Goal: Transaction & Acquisition: Purchase product/service

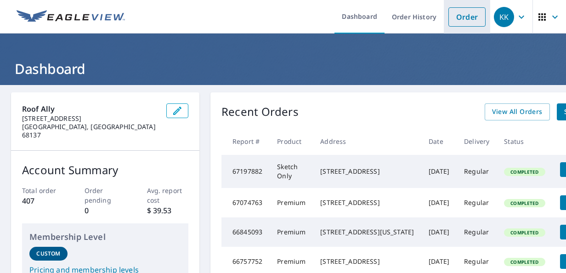
click at [451, 18] on link "Order" at bounding box center [467, 16] width 37 height 19
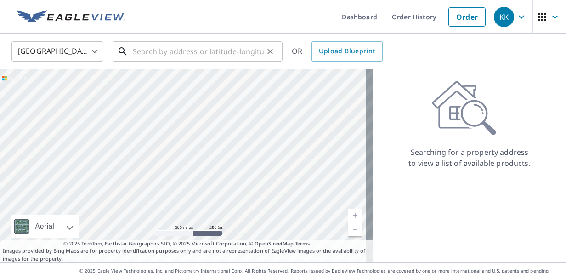
click at [149, 56] on input "text" at bounding box center [198, 52] width 131 height 26
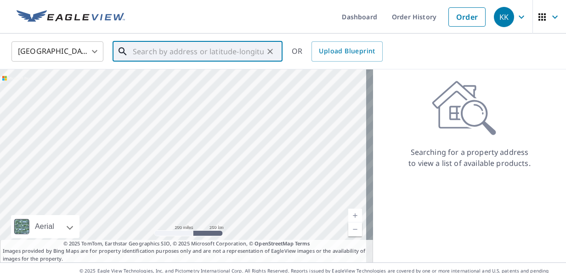
click at [149, 56] on input "text" at bounding box center [198, 52] width 131 height 26
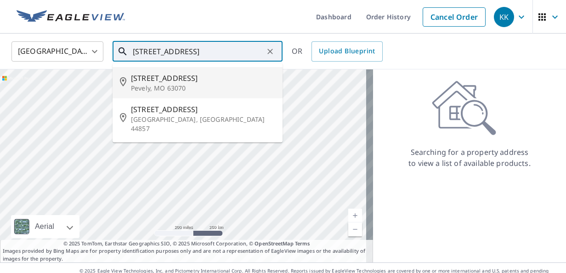
click at [154, 80] on span "[STREET_ADDRESS]" at bounding box center [203, 78] width 144 height 11
type input "[STREET_ADDRESS]"
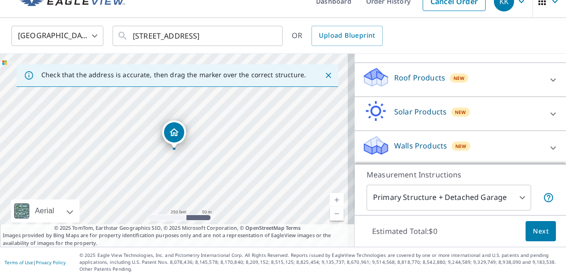
scroll to position [17, 0]
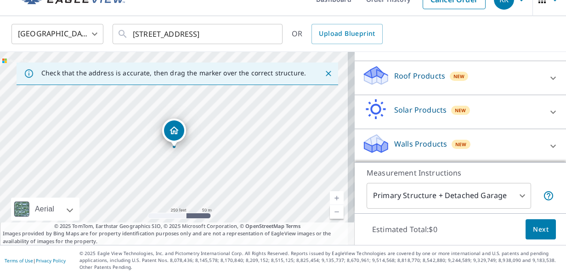
click at [435, 145] on p "Walls Products" at bounding box center [420, 143] width 53 height 11
click at [548, 149] on icon at bounding box center [553, 146] width 11 height 11
click at [536, 233] on span "Next" at bounding box center [541, 229] width 16 height 11
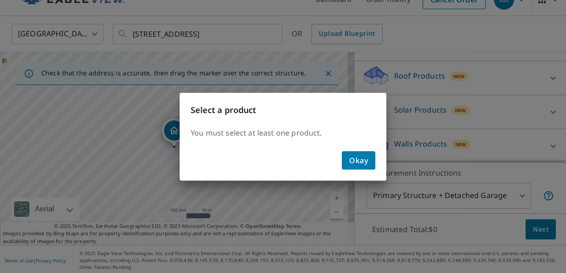
click at [359, 156] on span "Okay" at bounding box center [358, 160] width 19 height 13
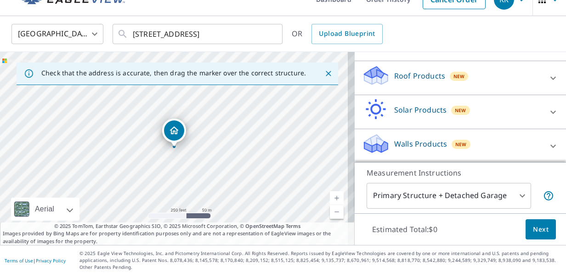
click at [417, 146] on p "Walls Products" at bounding box center [420, 143] width 53 height 11
click at [414, 143] on p "Walls Products" at bounding box center [420, 143] width 53 height 11
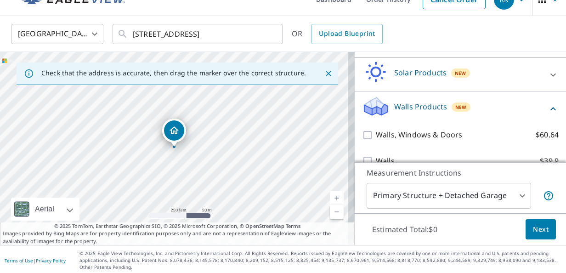
scroll to position [172, 0]
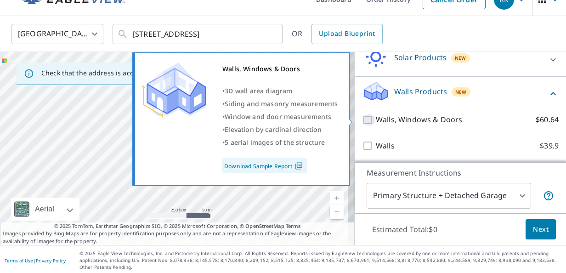
click at [362, 123] on input "Walls, Windows & Doors $60.64" at bounding box center [369, 119] width 14 height 11
checkbox input "true"
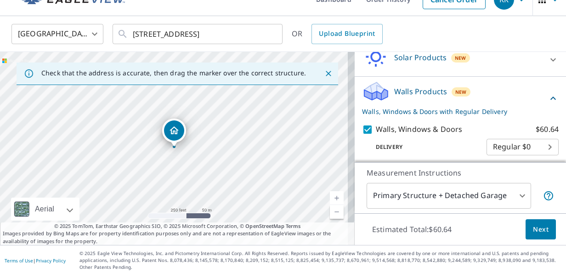
click at [535, 237] on button "Next" at bounding box center [541, 229] width 30 height 21
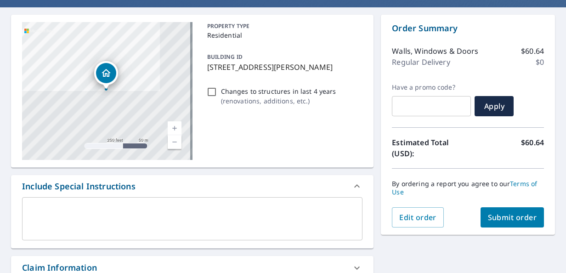
scroll to position [78, 0]
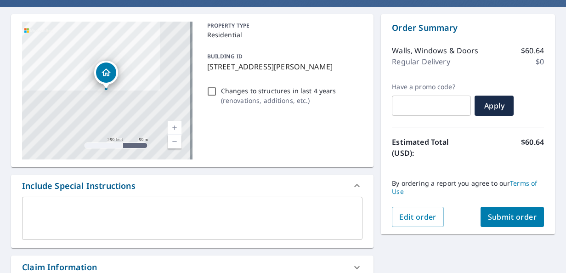
click at [179, 213] on textarea at bounding box center [192, 218] width 328 height 26
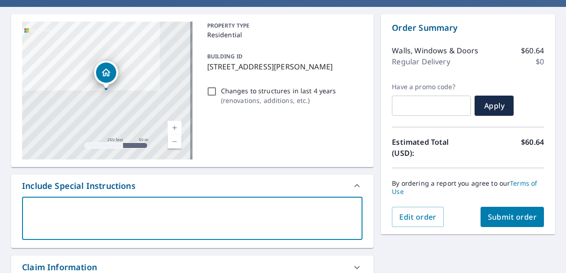
type textarea "k"
type textarea "x"
type textarea "kn"
type textarea "x"
type textarea "kni"
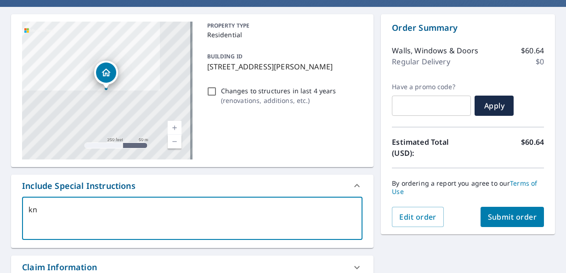
type textarea "x"
type textarea "knic"
type textarea "x"
type textarea "knick"
type textarea "x"
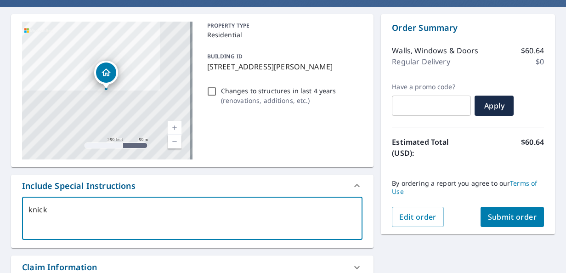
type textarea "knic"
type textarea "x"
type textarea "kni"
type textarea "x"
type textarea "kn"
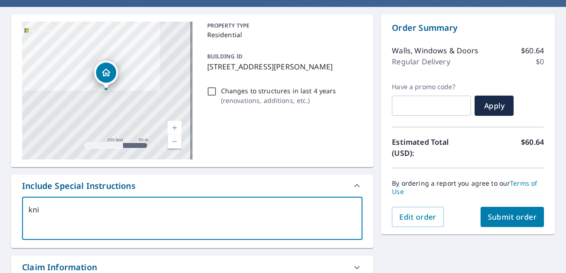
type textarea "x"
type textarea "k"
type textarea "x"
type textarea "b"
type textarea "x"
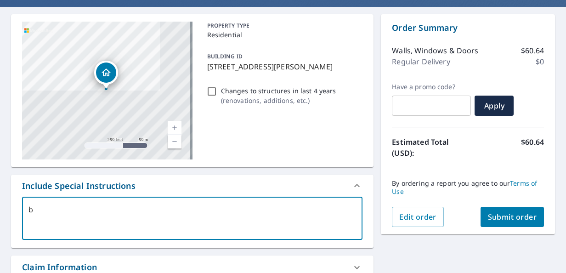
type textarea "br"
type textarea "x"
type textarea "bra"
type textarea "x"
type textarea "bran"
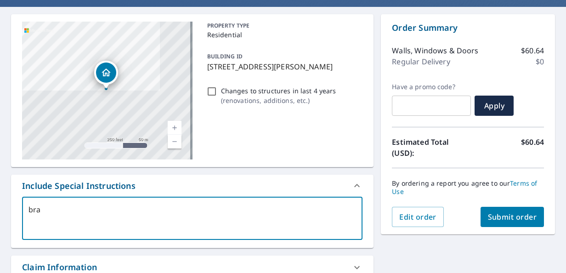
type textarea "x"
type textarea "brand"
type textarea "x"
type textarea "[PERSON_NAME]"
type textarea "x"
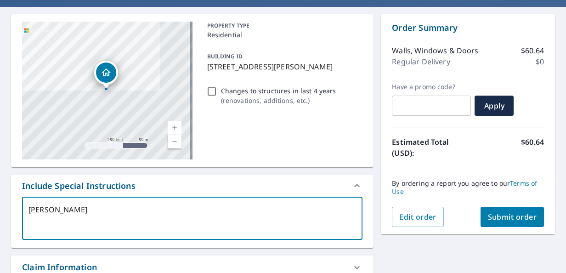
type textarea "[PERSON_NAME]"
type textarea "x"
type textarea "[PERSON_NAME]"
type textarea "x"
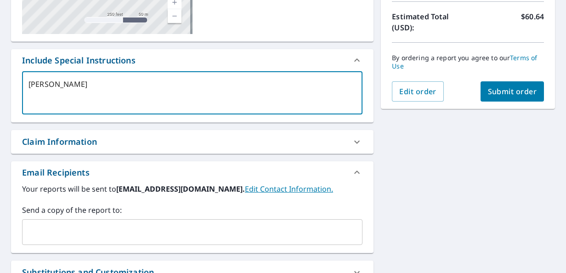
scroll to position [208, 0]
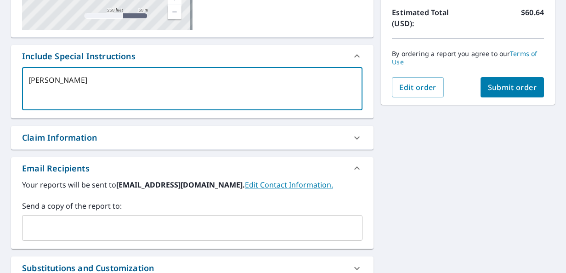
type textarea "[PERSON_NAME]"
type textarea "x"
click at [137, 228] on input "text" at bounding box center [185, 227] width 319 height 17
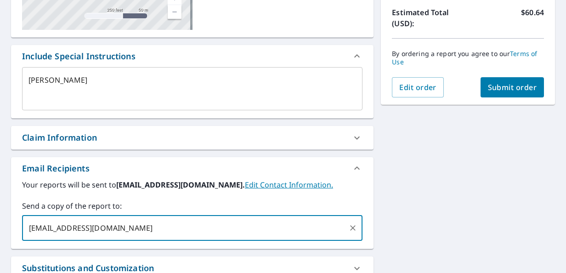
type input "[EMAIL_ADDRESS][DOMAIN_NAME]"
click at [494, 89] on span "Submit order" at bounding box center [512, 87] width 49 height 10
type textarea "x"
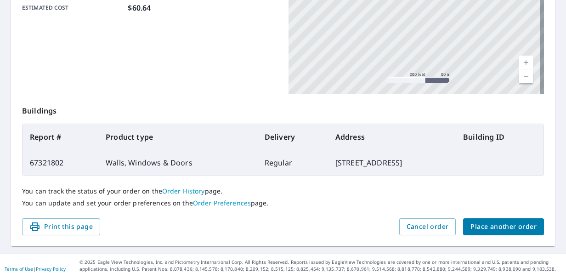
scroll to position [271, 0]
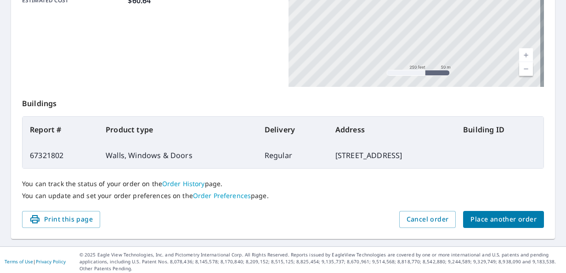
click at [484, 220] on span "Place another order" at bounding box center [504, 219] width 66 height 11
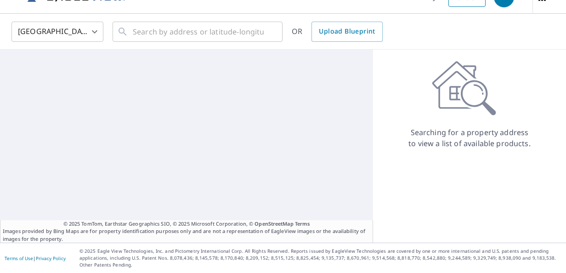
scroll to position [19, 0]
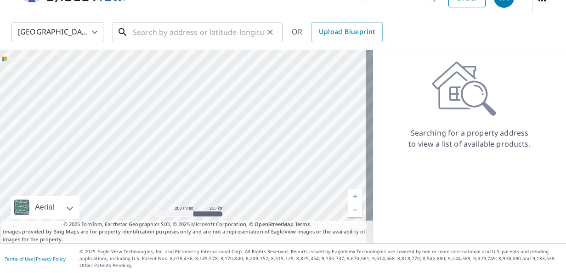
click at [149, 38] on input "text" at bounding box center [198, 32] width 131 height 26
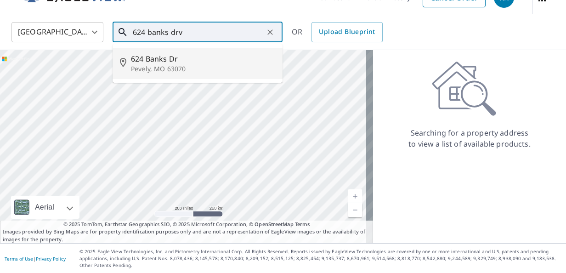
click at [165, 58] on span "624 Banks Dr" at bounding box center [203, 58] width 144 height 11
type input "[STREET_ADDRESS][PERSON_NAME]"
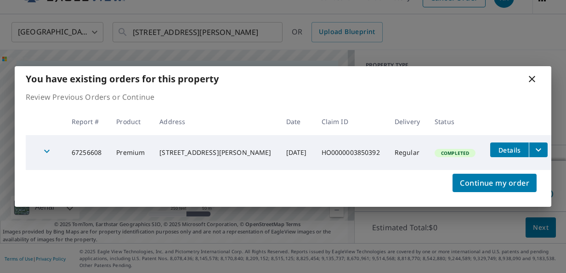
click at [529, 155] on button "filesDropdownBtn-67256608" at bounding box center [538, 149] width 19 height 15
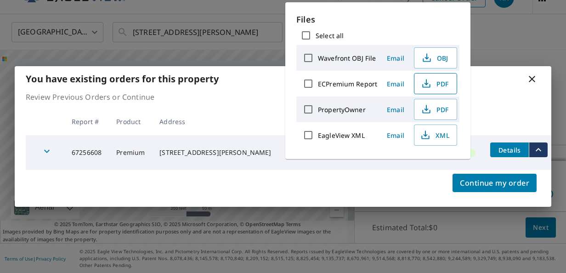
click at [445, 84] on span "PDF" at bounding box center [434, 83] width 29 height 11
